Goal: Task Accomplishment & Management: Complete application form

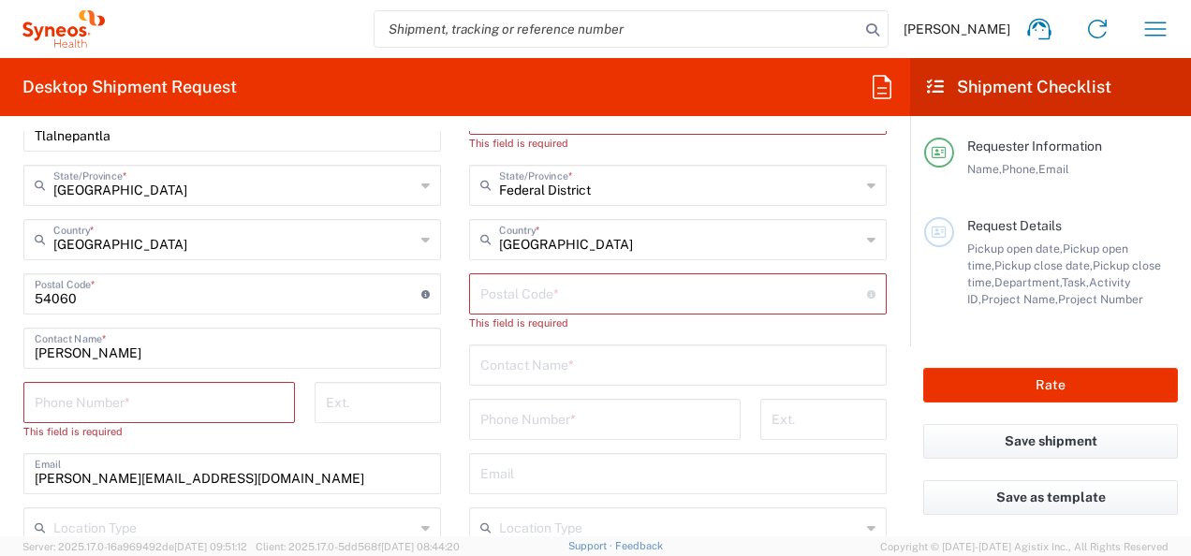
scroll to position [843, 0]
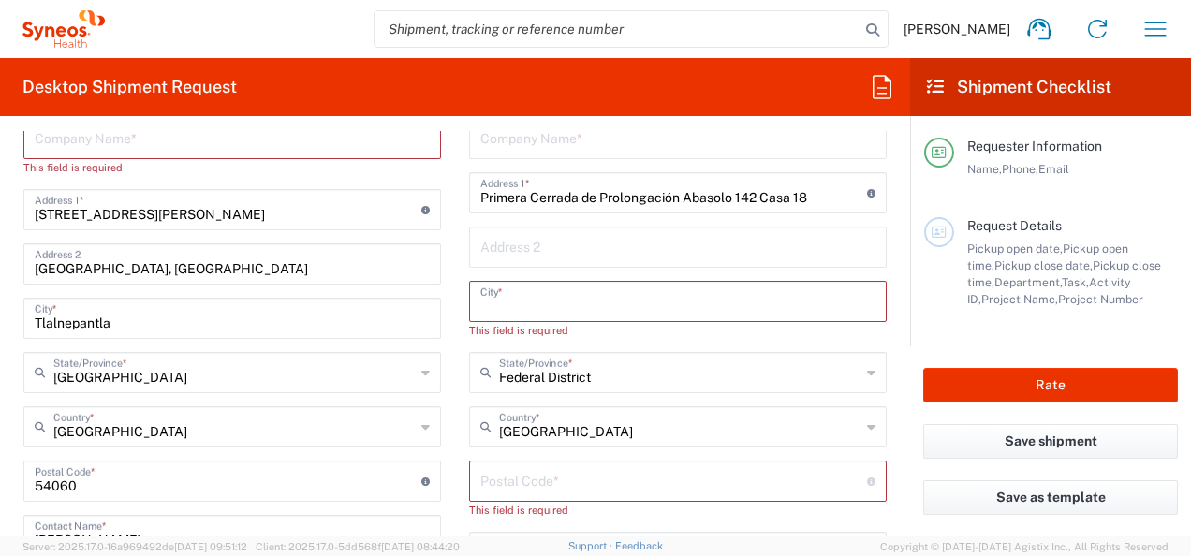
click at [665, 296] on input "text" at bounding box center [677, 300] width 395 height 33
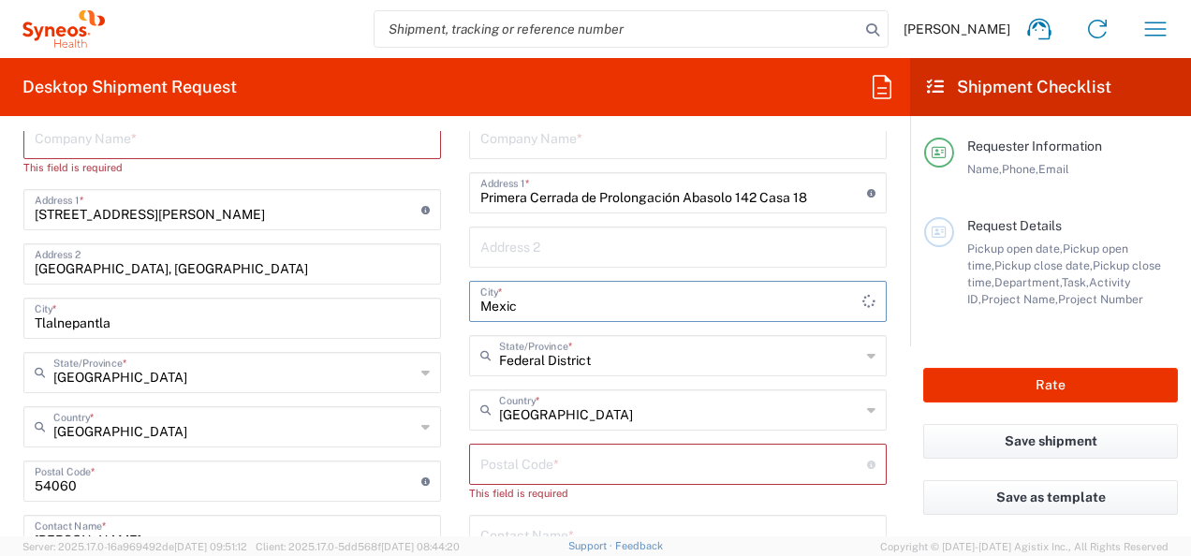
type input "Mexic"
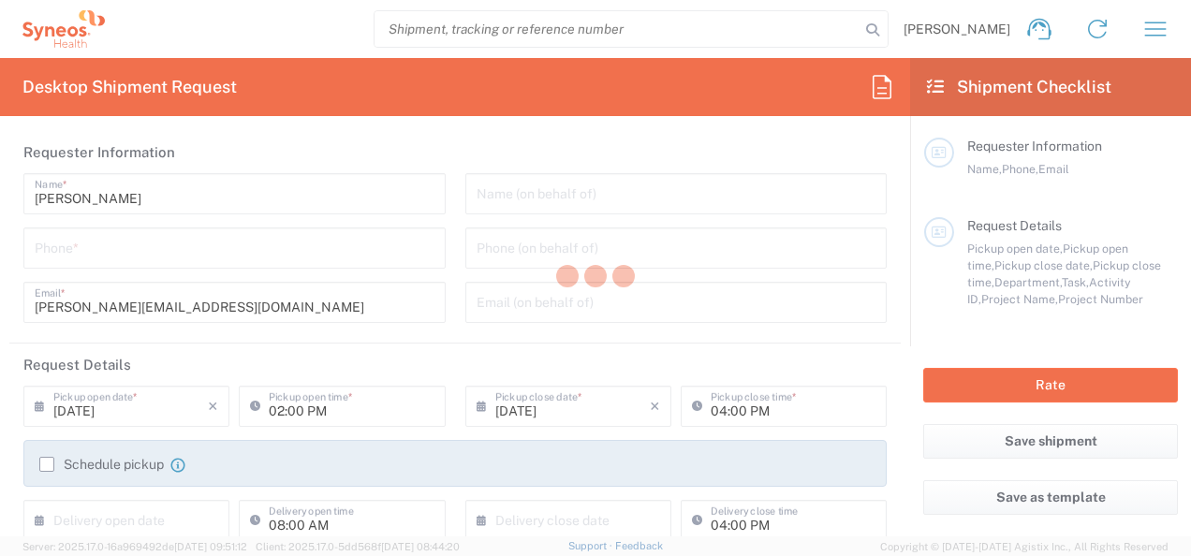
type input "3301"
type input "[GEOGRAPHIC_DATA]"
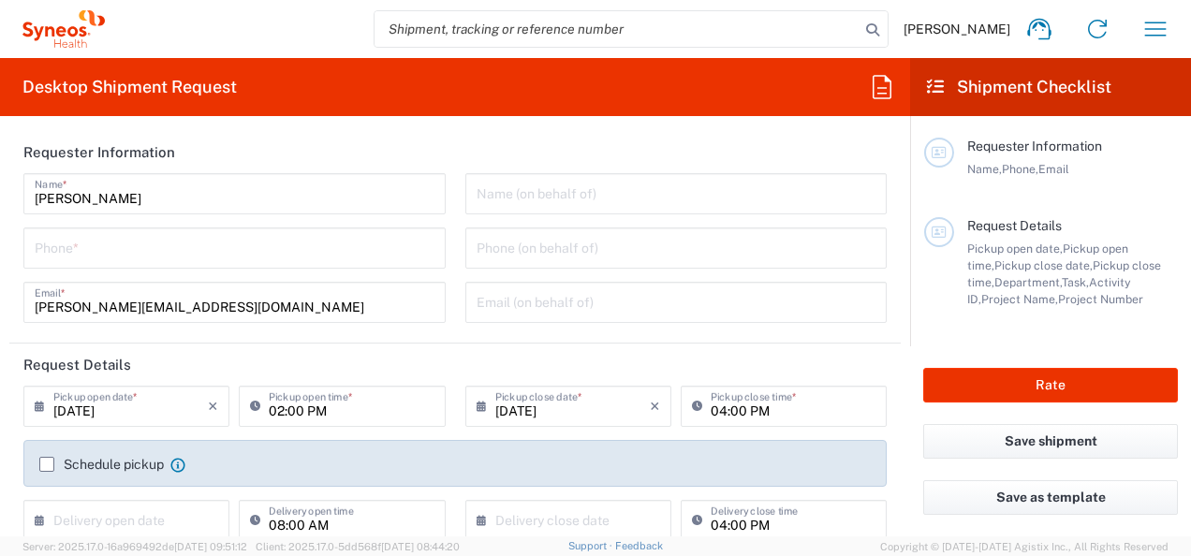
type input "INC Research Clin Svcs [GEOGRAPHIC_DATA]"
